Goal: Complete application form

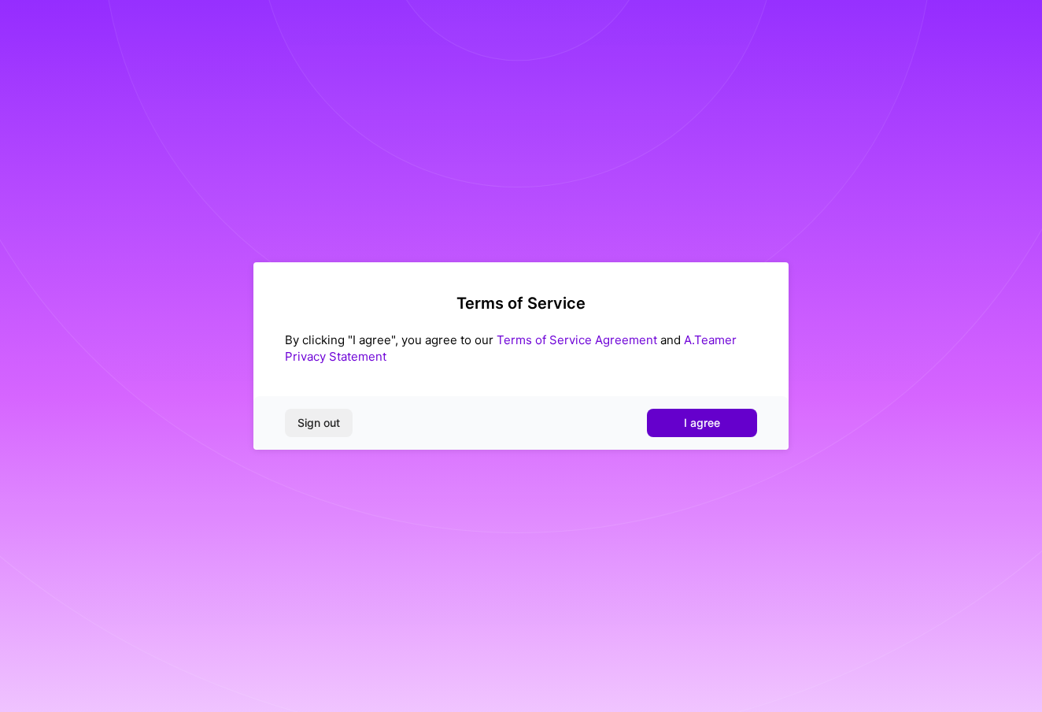
click at [699, 426] on span "I agree" at bounding box center [702, 423] width 36 height 16
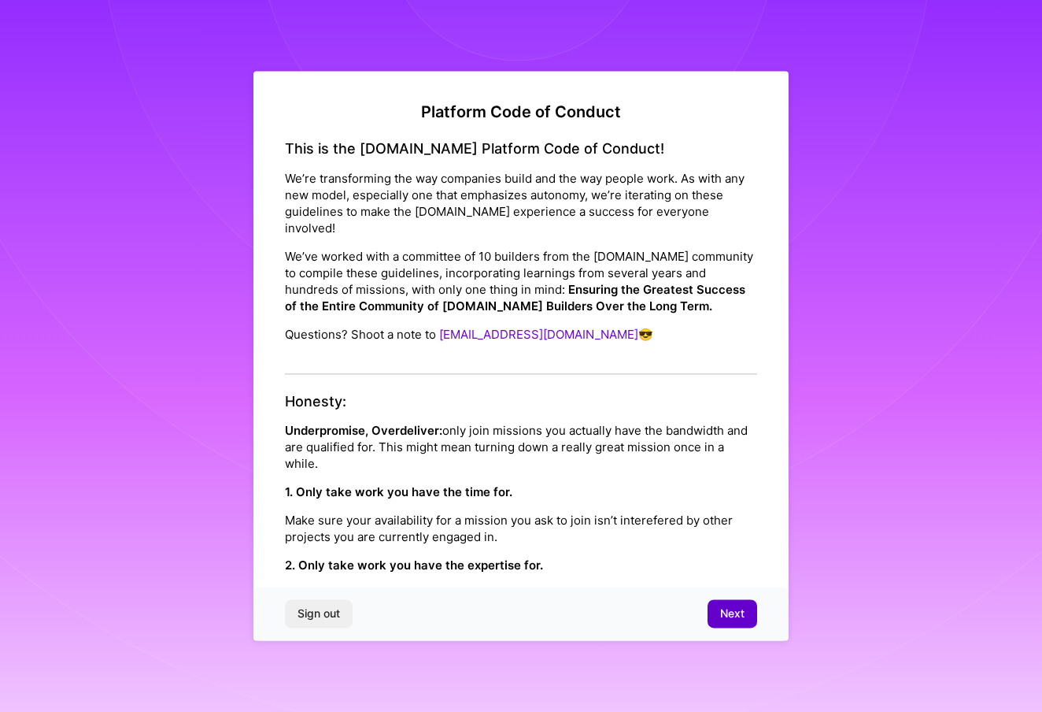
click at [723, 616] on span "Next" at bounding box center [732, 614] width 24 height 16
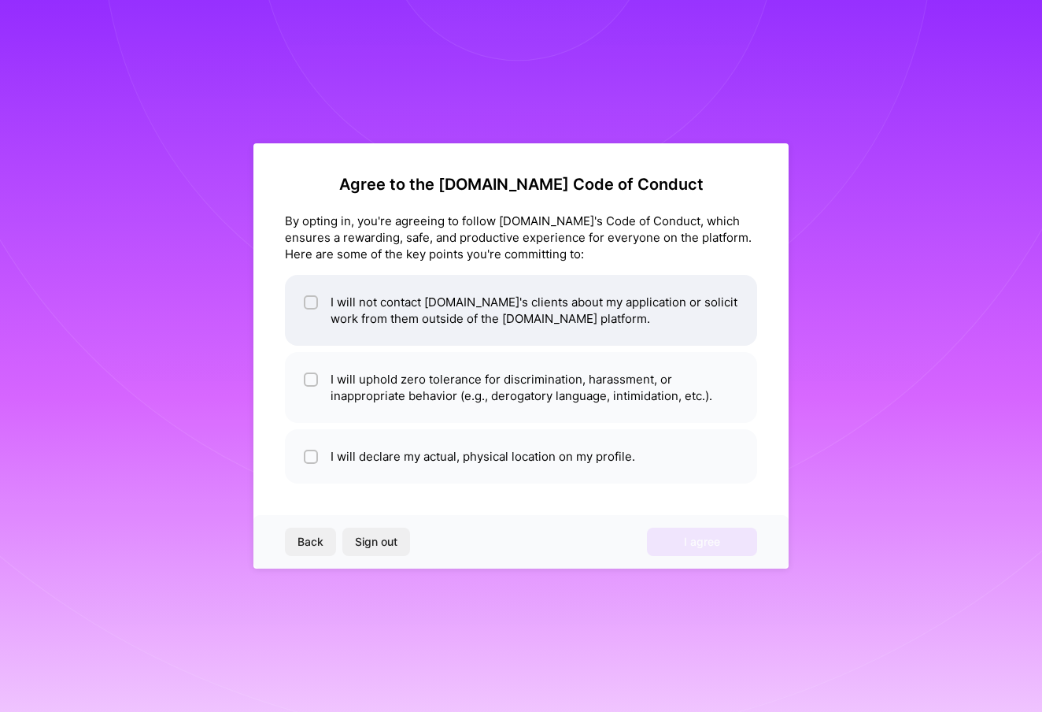
click at [340, 315] on li "I will not contact [DOMAIN_NAME]'s clients about my application or solicit work…" at bounding box center [521, 310] width 472 height 71
checkbox input "true"
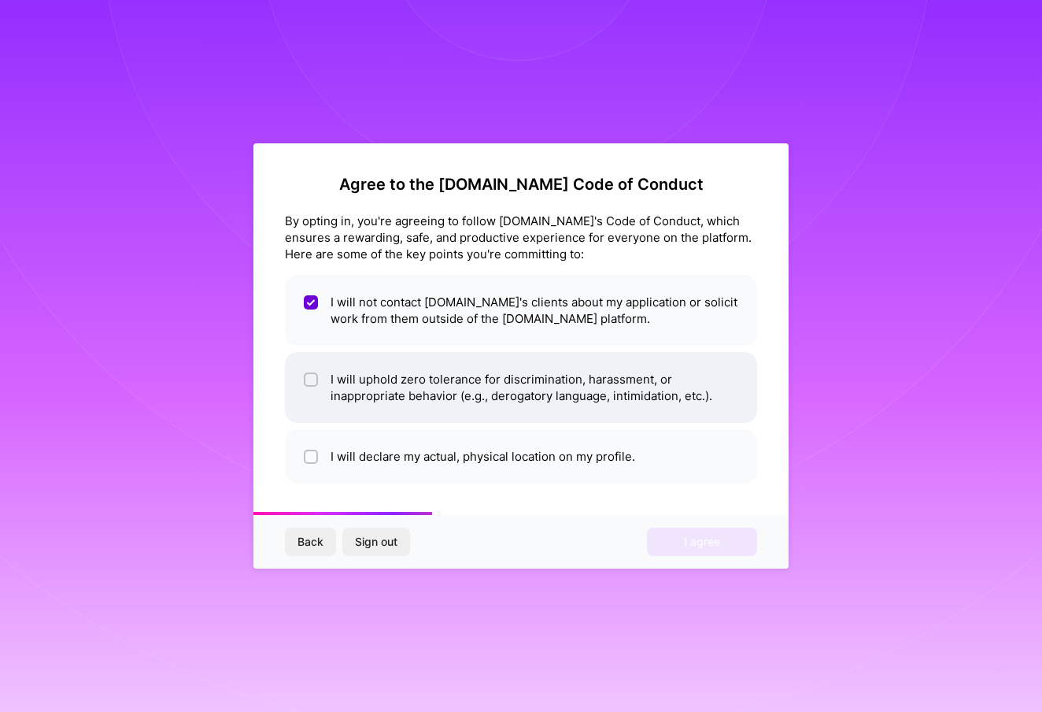
click at [354, 383] on li "I will uphold zero tolerance for discrimination, harassment, or inappropriate b…" at bounding box center [521, 387] width 472 height 71
checkbox input "true"
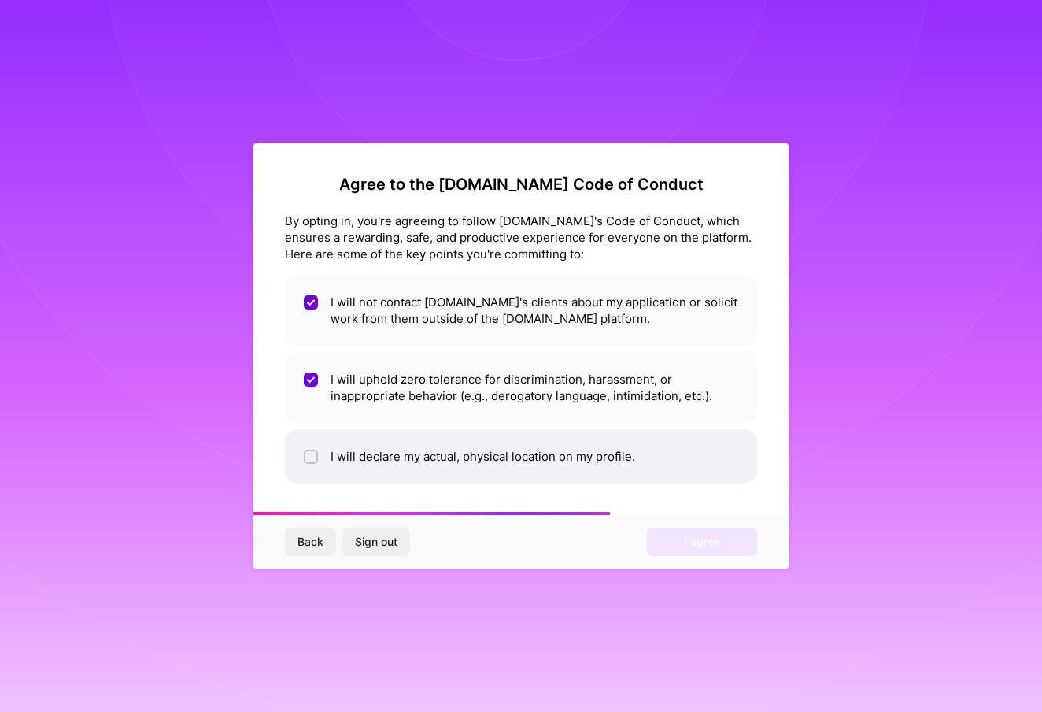
click at [338, 460] on li "I will declare my actual, physical location on my profile." at bounding box center [521, 456] width 472 height 54
checkbox input "true"
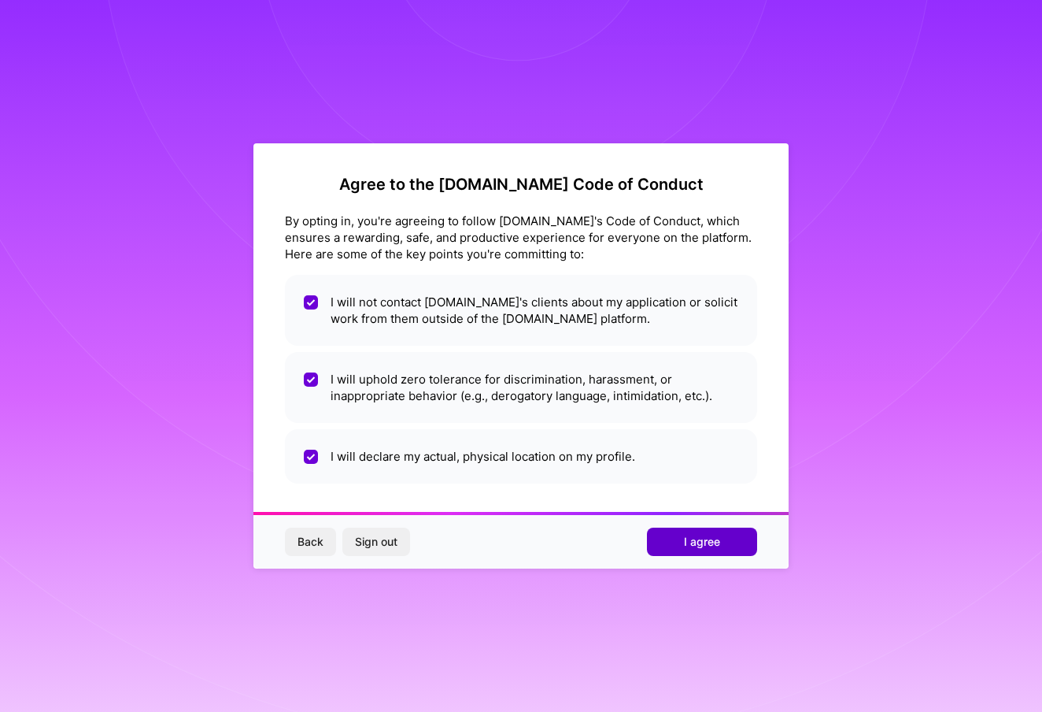
click at [692, 544] on span "I agree" at bounding box center [702, 542] width 36 height 16
